Goal: Information Seeking & Learning: Learn about a topic

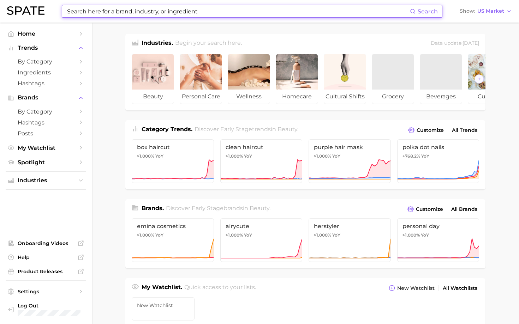
click at [114, 14] on input at bounding box center [237, 11] width 343 height 12
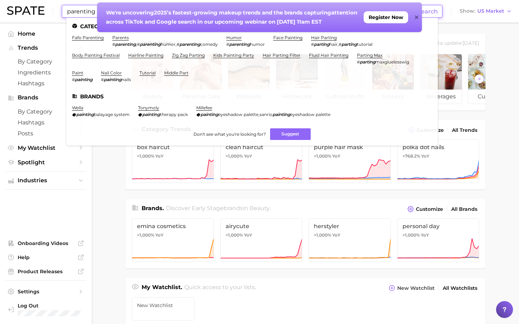
type input "parenting"
click at [417, 18] on icon at bounding box center [416, 18] width 4 height 4
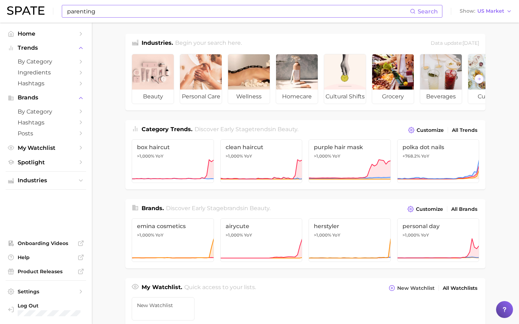
click at [101, 12] on input "parenting" at bounding box center [237, 11] width 343 height 12
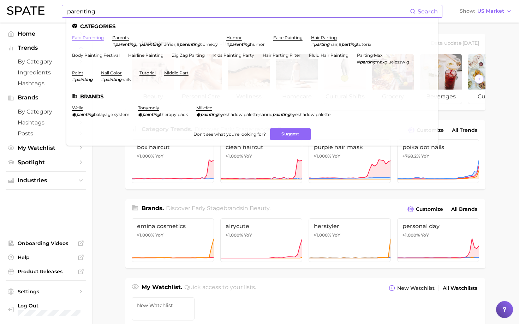
click at [89, 37] on link "fafo parenting" at bounding box center [88, 37] width 32 height 5
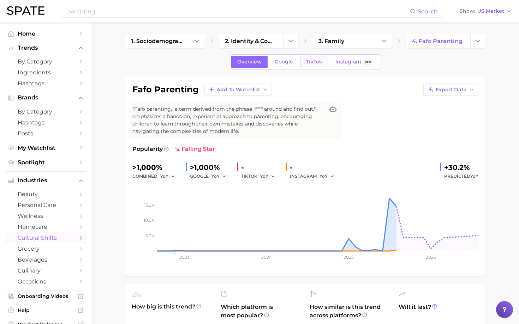
click at [312, 64] on span "TikTok" at bounding box center [314, 62] width 16 height 6
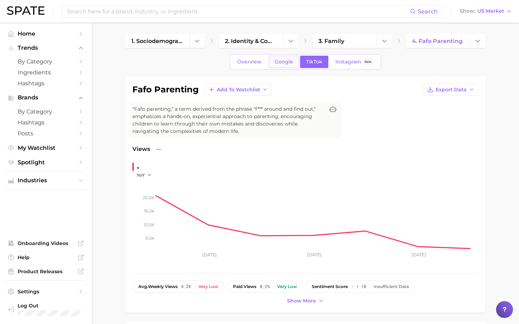
click at [289, 62] on span "Google" at bounding box center [283, 62] width 18 height 6
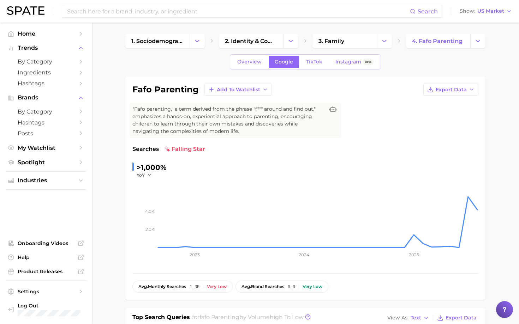
scroll to position [20, 0]
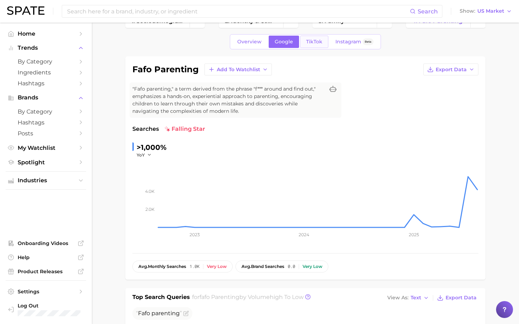
click at [309, 40] on span "TikTok" at bounding box center [314, 42] width 16 height 6
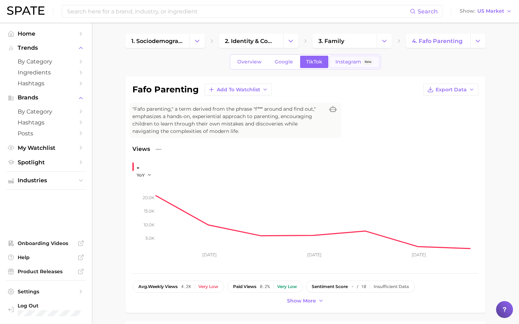
click at [344, 63] on span "Instagram" at bounding box center [348, 62] width 26 height 6
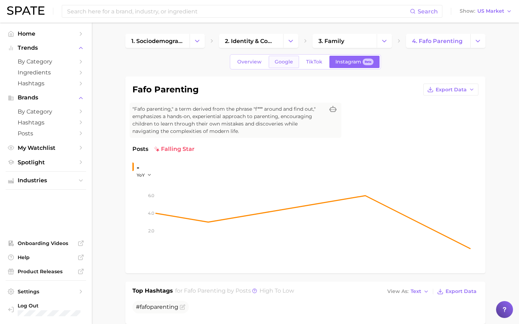
click at [285, 64] on span "Google" at bounding box center [283, 62] width 18 height 6
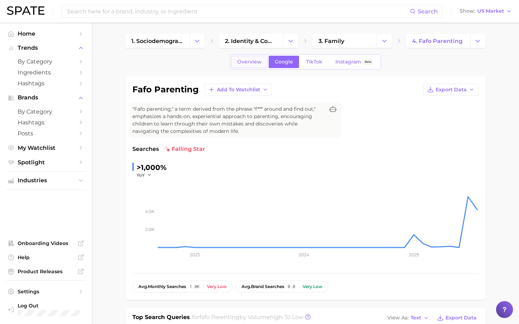
click at [253, 61] on span "Overview" at bounding box center [249, 62] width 24 height 6
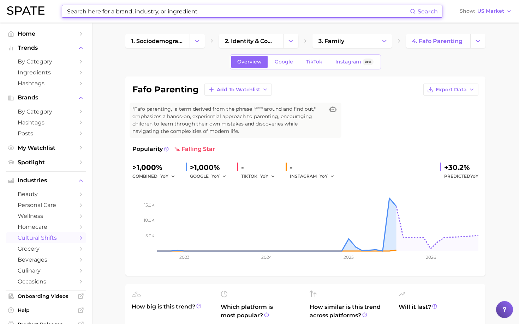
click at [115, 13] on input at bounding box center [237, 11] width 343 height 12
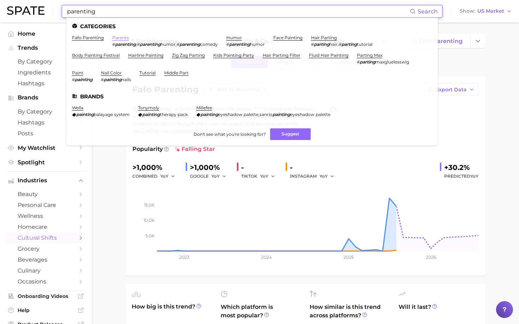
type input "parenting"
click at [117, 37] on link "parents" at bounding box center [120, 37] width 17 height 5
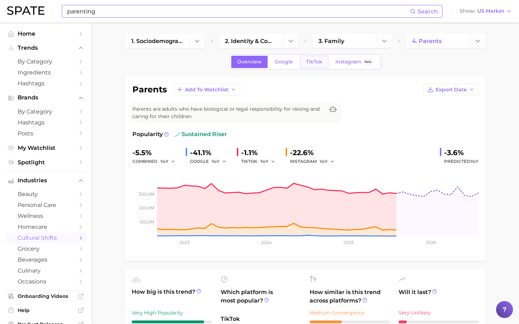
click at [316, 62] on span "TikTok" at bounding box center [314, 62] width 16 height 6
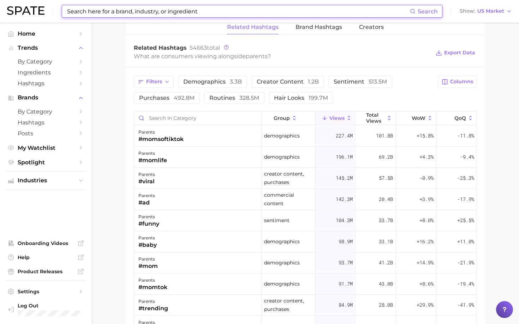
scroll to position [543, 0]
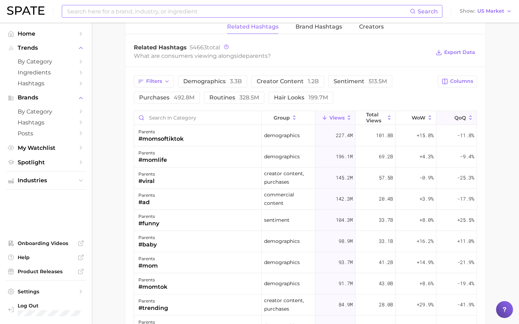
click at [472, 117] on icon at bounding box center [470, 118] width 6 height 6
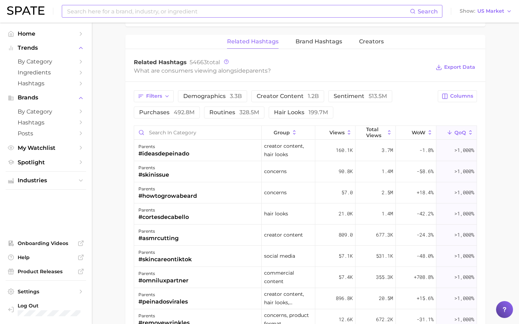
scroll to position [527, 0]
click at [430, 131] on icon at bounding box center [430, 133] width 6 height 6
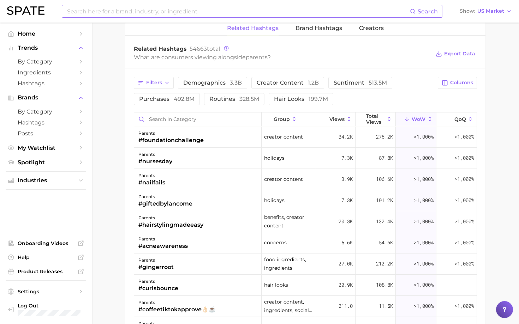
scroll to position [542, 0]
click at [236, 101] on button "routines 328.5m" at bounding box center [234, 98] width 60 height 12
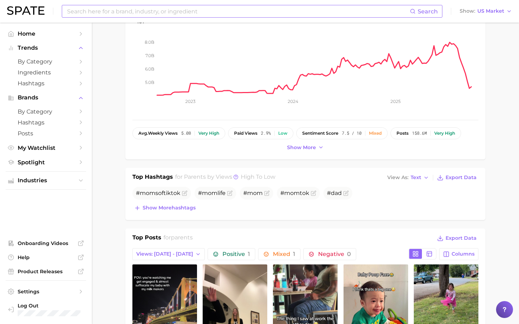
scroll to position [141, 0]
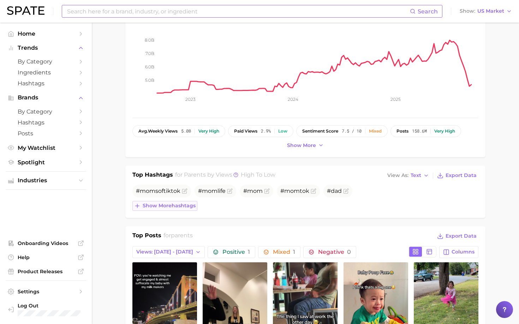
click at [184, 207] on span "Show more hashtags" at bounding box center [169, 206] width 53 height 6
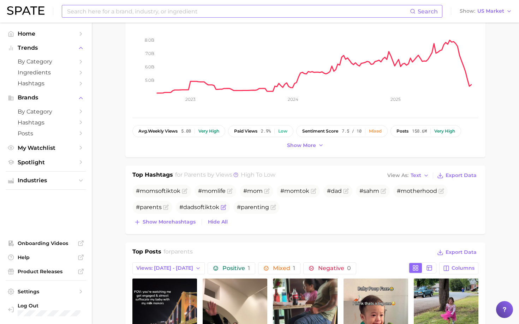
click at [188, 207] on span "#dadsoftiktok" at bounding box center [199, 207] width 40 height 7
click at [203, 210] on span "#dadsoftiktok" at bounding box center [199, 207] width 40 height 7
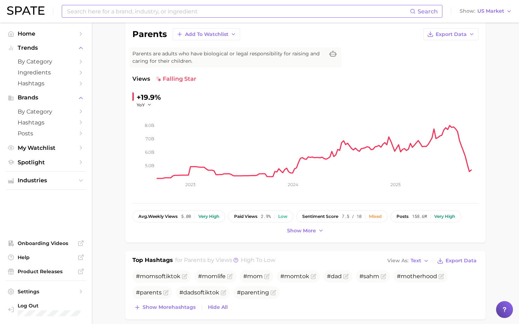
scroll to position [0, 0]
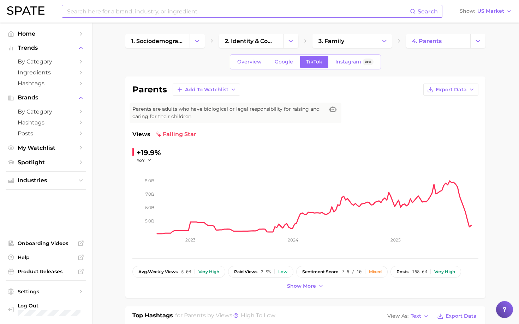
click at [137, 12] on input at bounding box center [237, 11] width 343 height 12
type input "y"
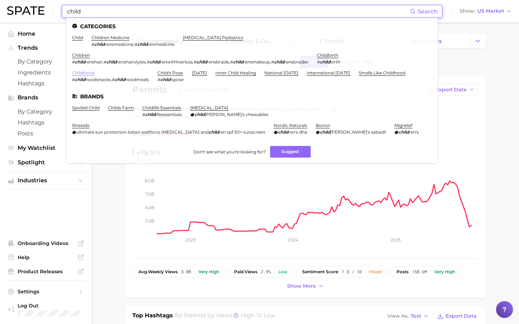
type input "child"
click at [80, 71] on link "childhood" at bounding box center [83, 72] width 22 height 5
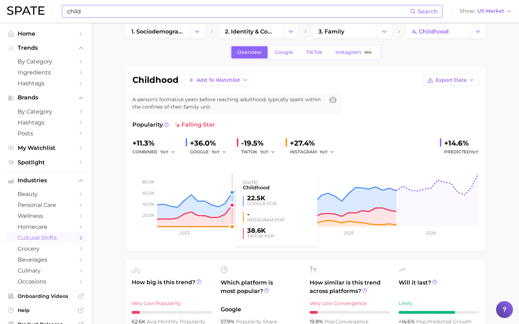
scroll to position [10, 0]
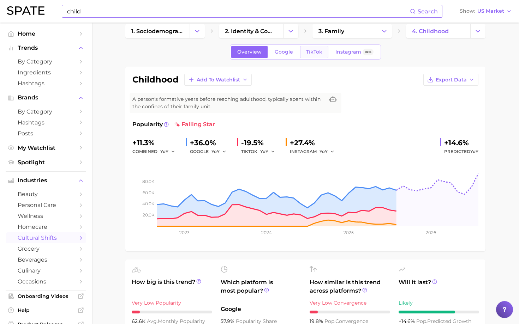
click at [314, 49] on span "TikTok" at bounding box center [314, 52] width 16 height 6
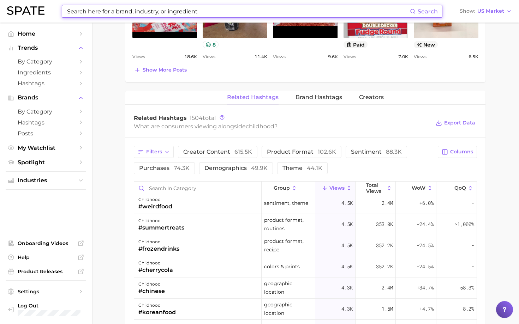
scroll to position [851, 0]
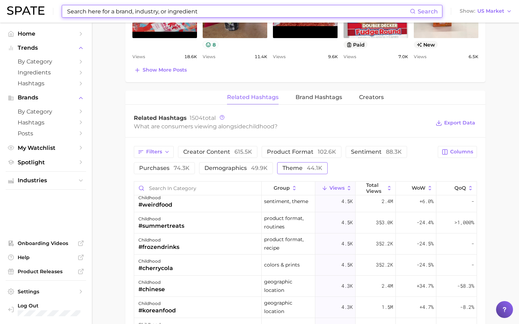
click at [304, 166] on span "theme 44.1k" at bounding box center [302, 168] width 40 height 6
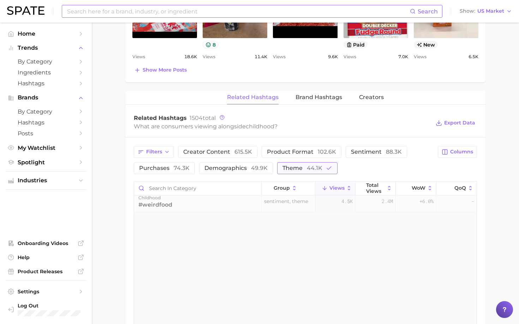
scroll to position [0, 0]
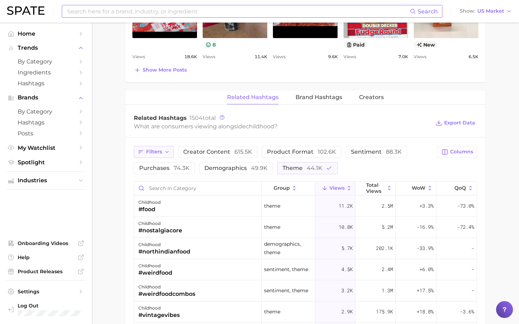
click at [166, 152] on icon "button" at bounding box center [167, 152] width 6 height 6
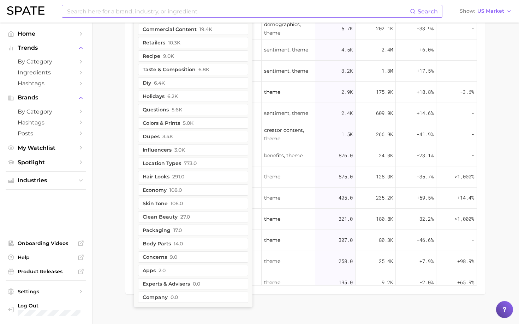
scroll to position [695, 0]
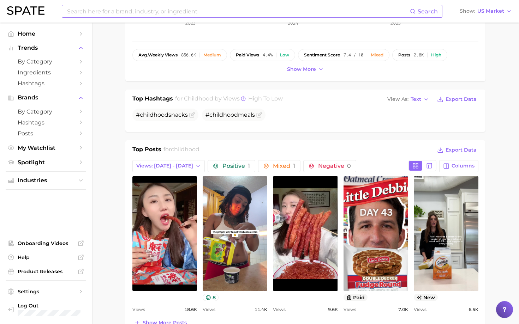
scroll to position [0, 0]
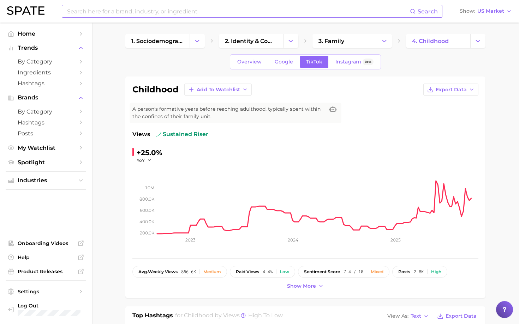
click at [133, 9] on input at bounding box center [237, 11] width 343 height 12
drag, startPoint x: 94, startPoint y: 11, endPoint x: 52, endPoint y: 7, distance: 42.9
click at [52, 7] on div "child fun Search No results for " child fun " Suggest Show US Market" at bounding box center [259, 11] width 505 height 23
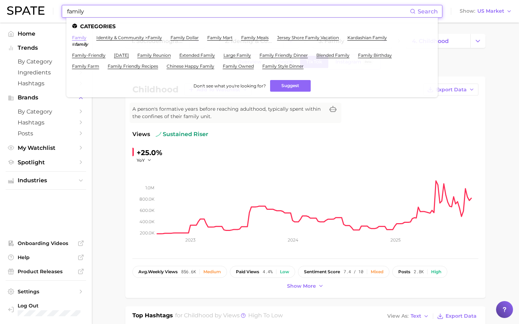
type input "family"
click at [80, 39] on link "family" at bounding box center [79, 37] width 14 height 5
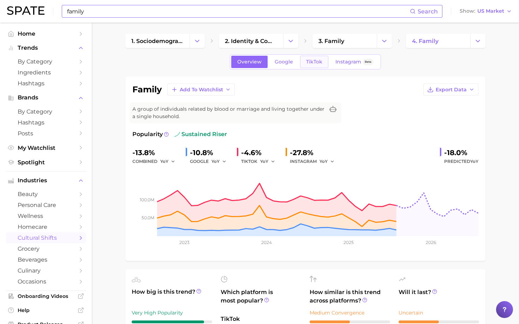
click at [311, 60] on span "TikTok" at bounding box center [314, 62] width 16 height 6
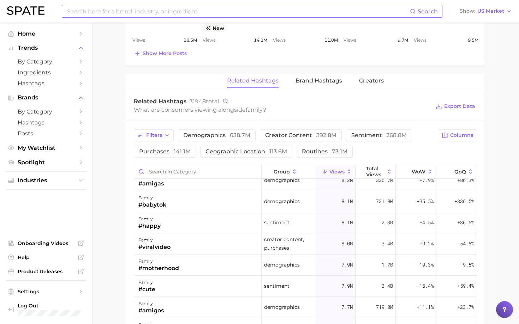
scroll to position [772, 0]
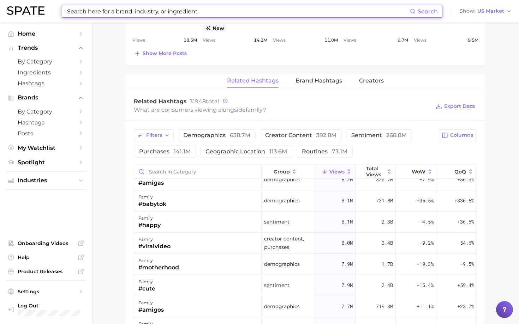
click at [128, 9] on input at bounding box center [237, 11] width 343 height 12
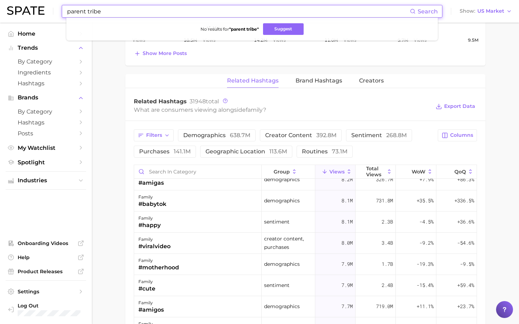
click at [96, 11] on input "parent tribe" at bounding box center [237, 11] width 343 height 12
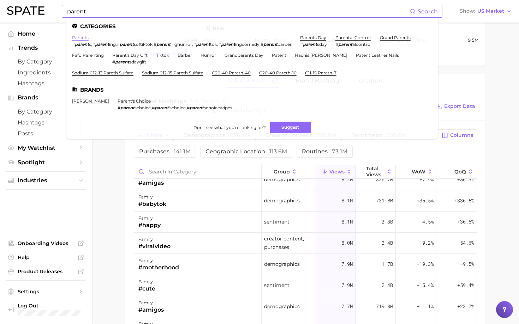
click at [83, 38] on link "parents" at bounding box center [80, 37] width 17 height 5
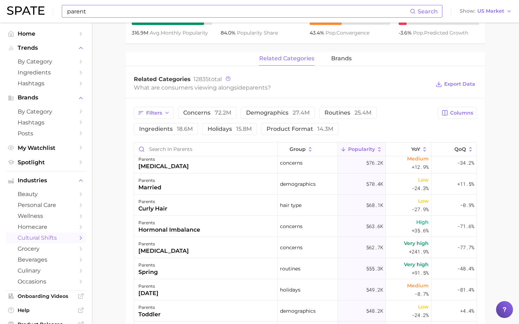
scroll to position [1992, 0]
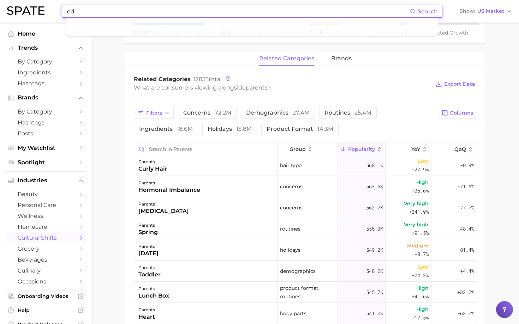
type input "e"
drag, startPoint x: 86, startPoint y: 12, endPoint x: 53, endPoint y: 10, distance: 32.5
click at [53, 10] on div "youth enrichment Search No results for " youth enrichment " Suggest Show US Mar…" at bounding box center [259, 11] width 505 height 23
click at [99, 11] on input "enrichment" at bounding box center [237, 11] width 343 height 12
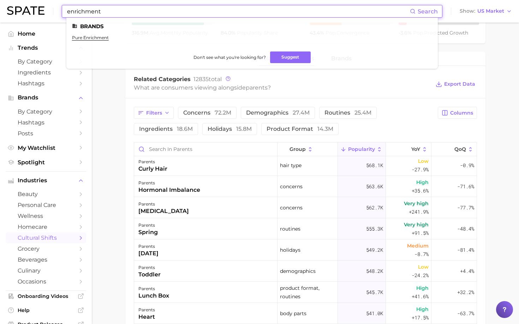
click at [99, 11] on input "enrichment" at bounding box center [237, 11] width 343 height 12
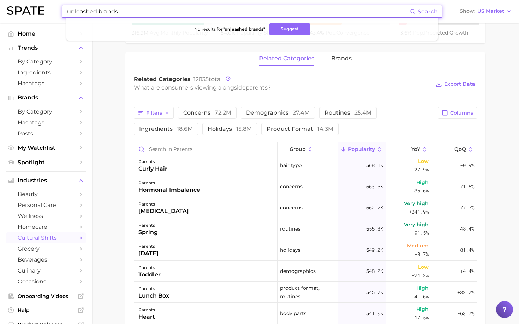
click at [109, 10] on input "unleashed brands" at bounding box center [237, 11] width 343 height 12
type input "u"
drag, startPoint x: 115, startPoint y: 14, endPoint x: 46, endPoint y: 7, distance: 69.9
click at [46, 7] on div "sylvan learning Search No results for " sylvan learning " Suggest Show US Market" at bounding box center [259, 11] width 505 height 23
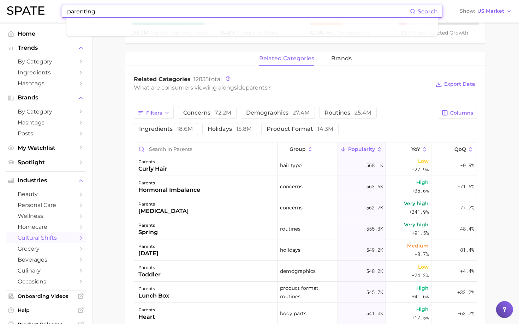
drag, startPoint x: 113, startPoint y: 10, endPoint x: 24, endPoint y: 6, distance: 88.3
click at [24, 6] on div "parenting Search Show US Market" at bounding box center [259, 11] width 505 height 23
type input "s"
type input "h"
type input "gentle parenting"
